Goal: Information Seeking & Learning: Learn about a topic

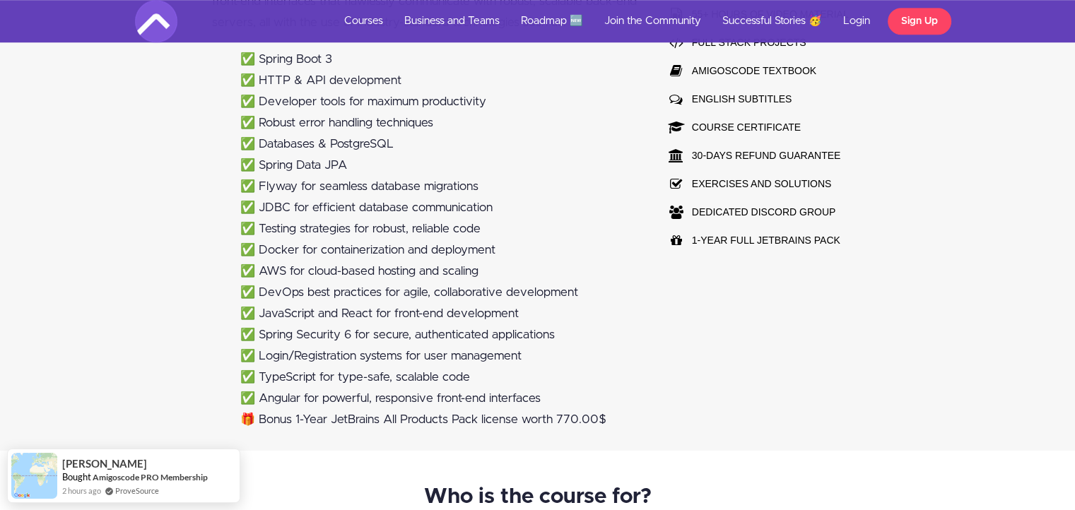
scroll to position [1131, 0]
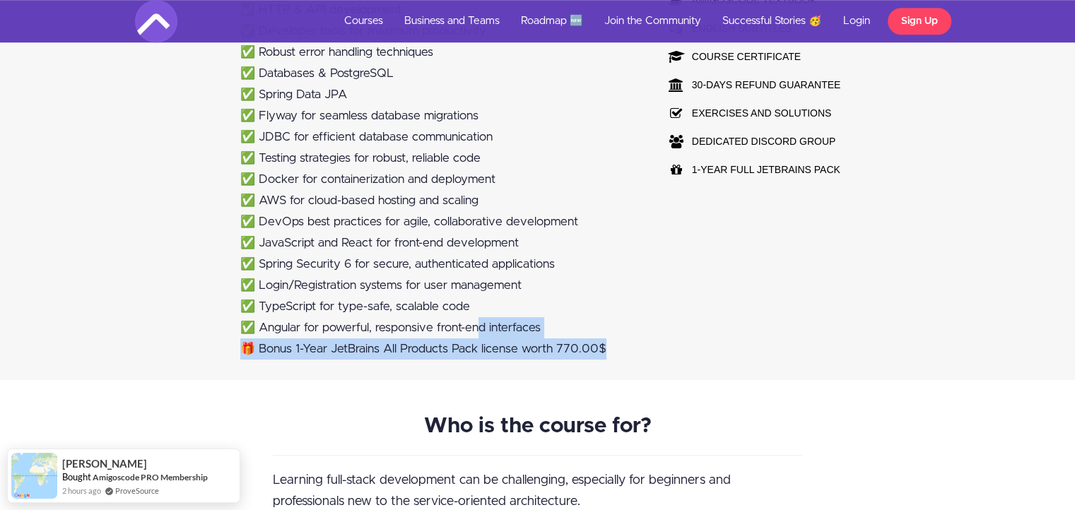
drag, startPoint x: 566, startPoint y: 344, endPoint x: 349, endPoint y: 235, distance: 242.5
click at [380, 271] on div "Hey [PERSON_NAME] 🙋🏽‍♂️ Are you ready to level up your coding skills and become…" at bounding box center [425, 55] width 452 height 650
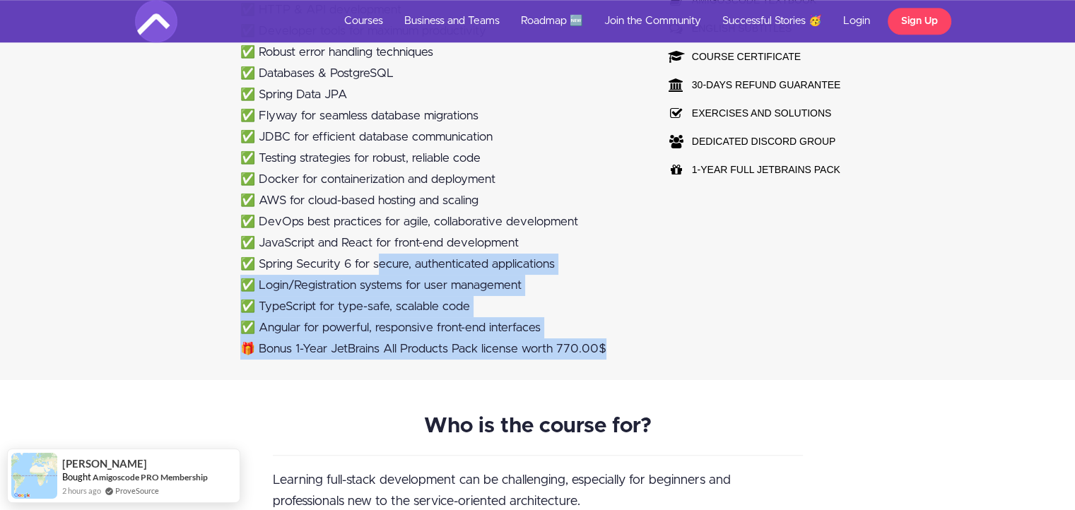
click at [352, 240] on ul "✅ Spring Boot 3 ✅ HTTP & API development ✅ Developer tools for maximum producti…" at bounding box center [425, 169] width 426 height 382
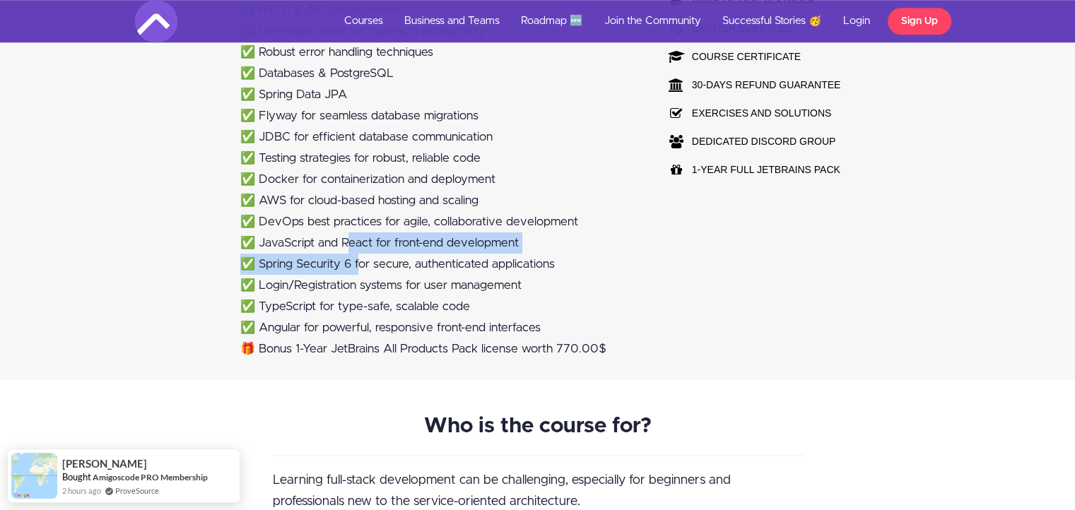
click at [339, 218] on li "✅ DevOps best practices for agile, collaborative development" at bounding box center [438, 221] width 397 height 21
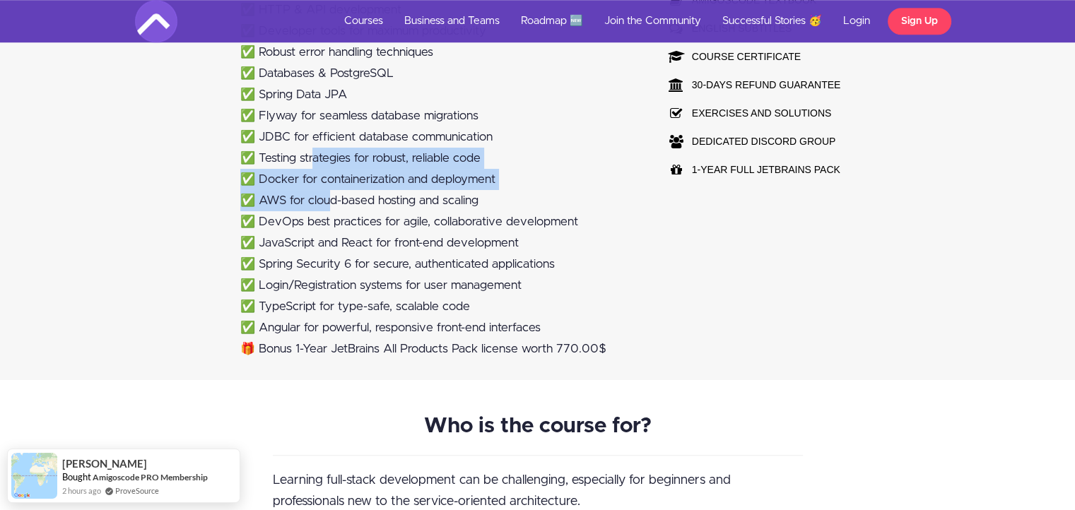
drag, startPoint x: 322, startPoint y: 169, endPoint x: 314, endPoint y: 144, distance: 26.2
click at [314, 145] on ul "✅ Spring Boot 3 ✅ HTTP & API development ✅ Developer tools for maximum producti…" at bounding box center [425, 169] width 426 height 382
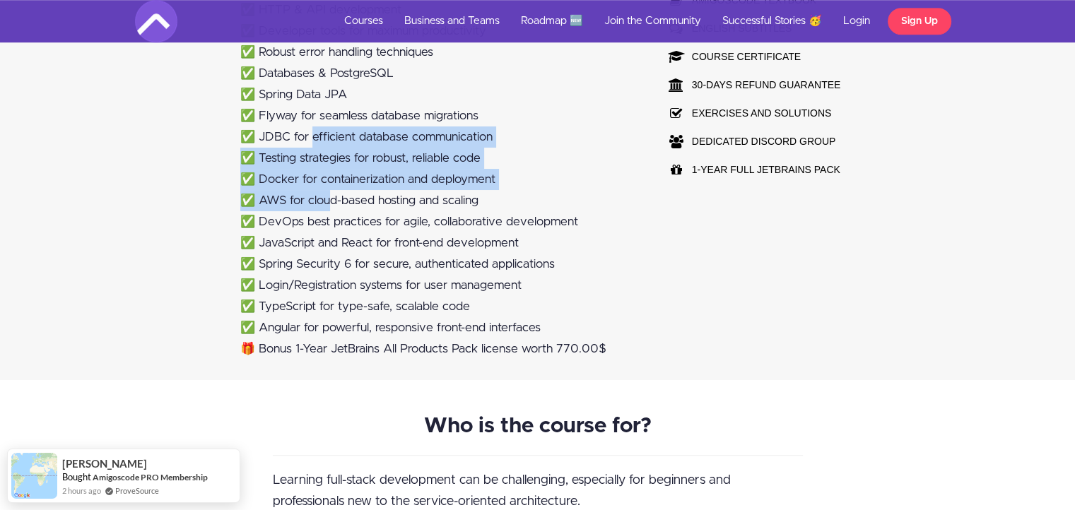
drag, startPoint x: 314, startPoint y: 137, endPoint x: 383, endPoint y: 170, distance: 76.8
click at [315, 136] on li "✅ JDBC for efficient database communication" at bounding box center [438, 137] width 397 height 21
click at [389, 175] on li "✅ Docker for containerization and deployment" at bounding box center [438, 179] width 397 height 21
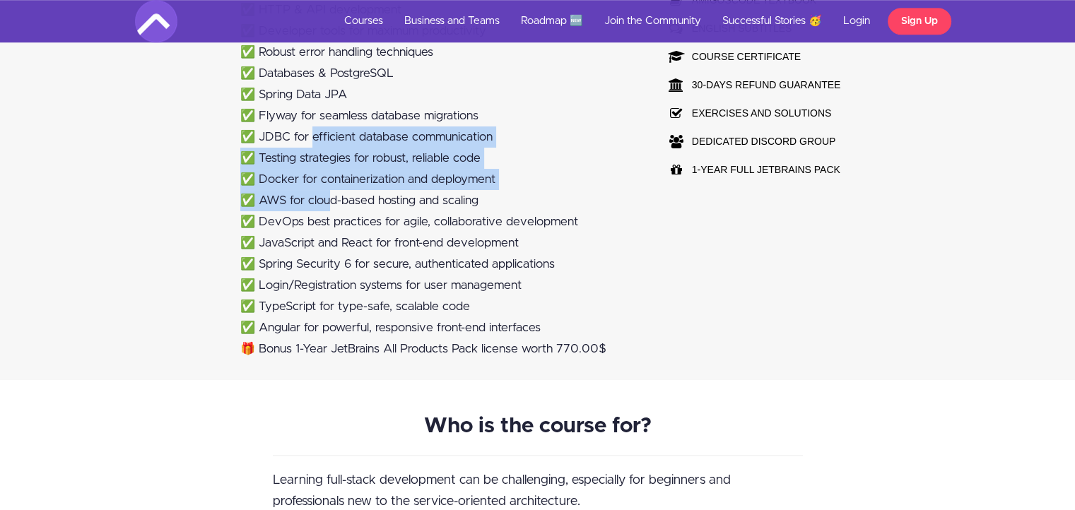
click at [389, 175] on li "✅ Docker for containerization and deployment" at bounding box center [438, 179] width 397 height 21
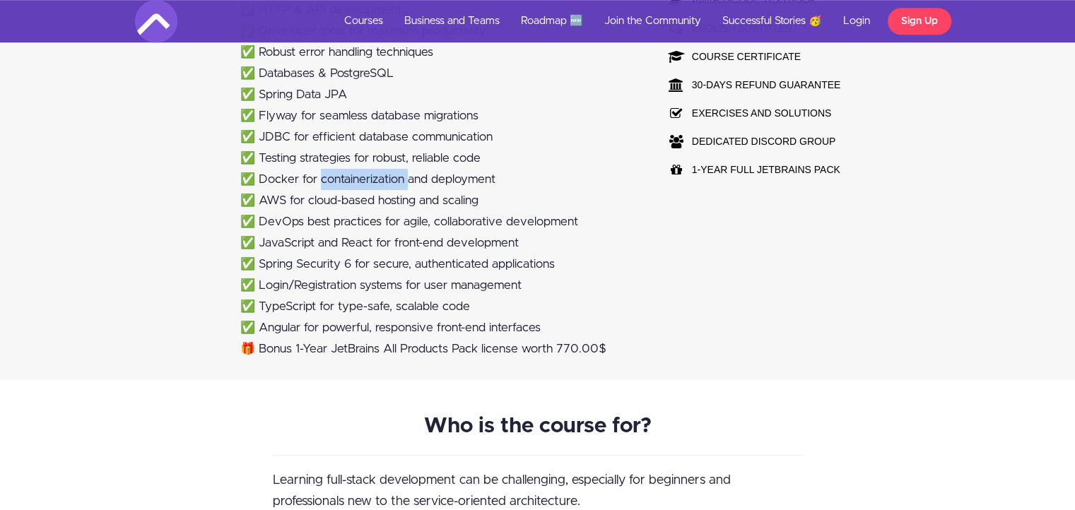
click at [389, 175] on li "✅ Docker for containerization and deployment" at bounding box center [438, 179] width 397 height 21
click at [317, 134] on li "✅ JDBC for efficient database communication" at bounding box center [438, 137] width 397 height 21
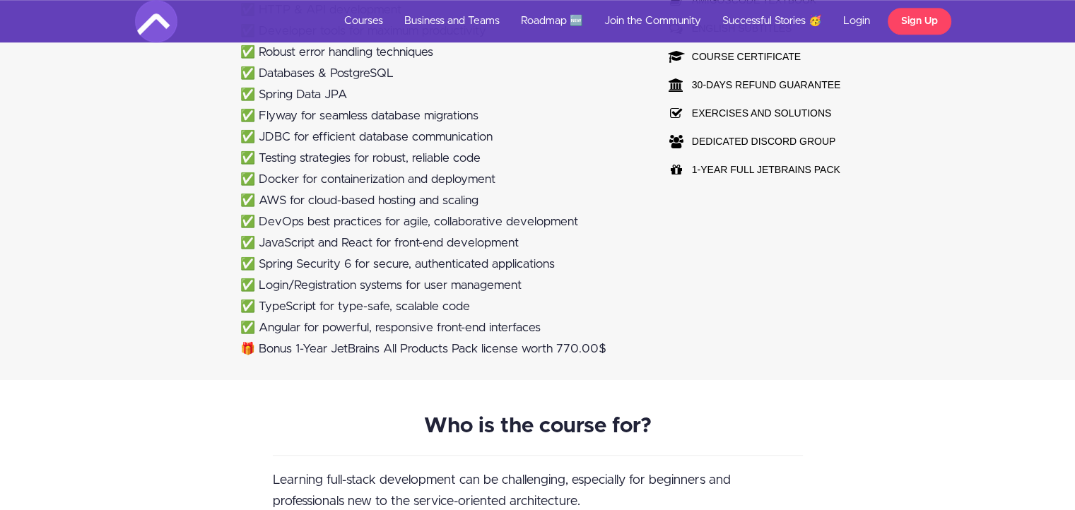
click at [360, 163] on li "✅ Testing strategies for robust, reliable code" at bounding box center [438, 158] width 397 height 21
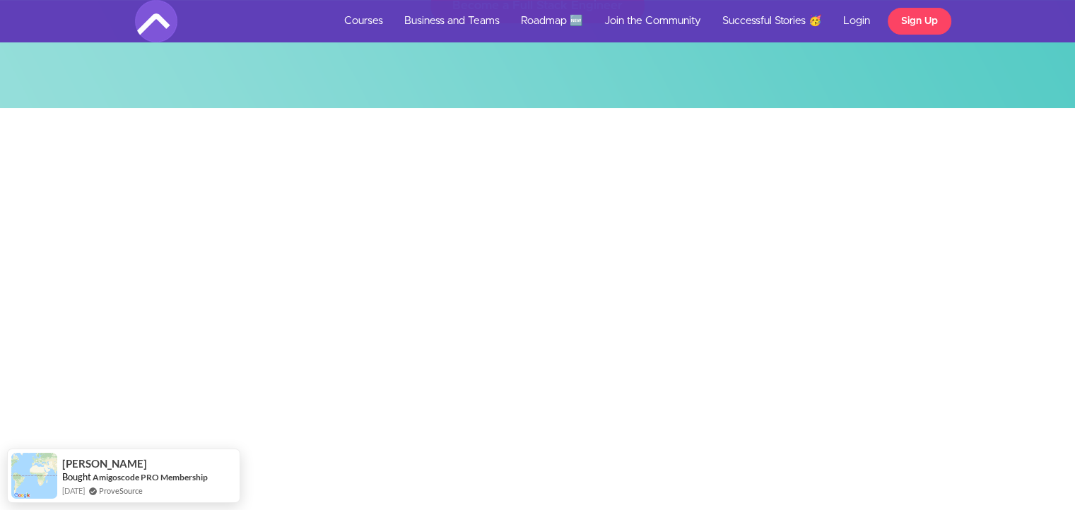
scroll to position [353, 0]
